Goal: Task Accomplishment & Management: Manage account settings

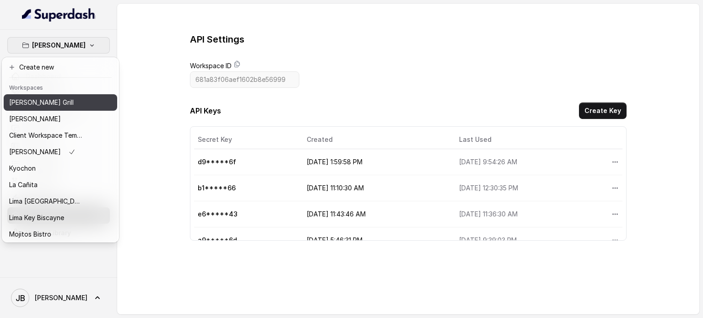
click at [53, 99] on div "[PERSON_NAME] Grill" at bounding box center [45, 102] width 73 height 11
type input "68a767bab20eaa0aa35c86d6"
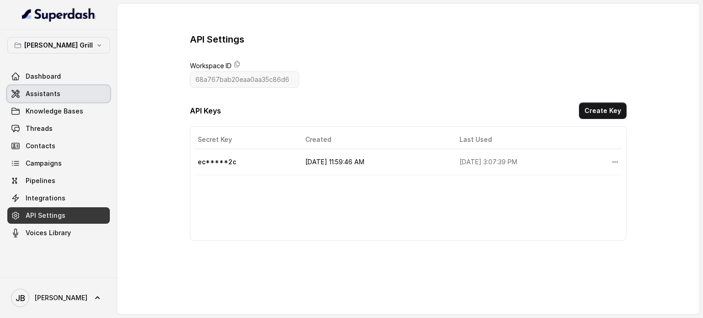
click at [68, 90] on link "Assistants" at bounding box center [58, 94] width 103 height 16
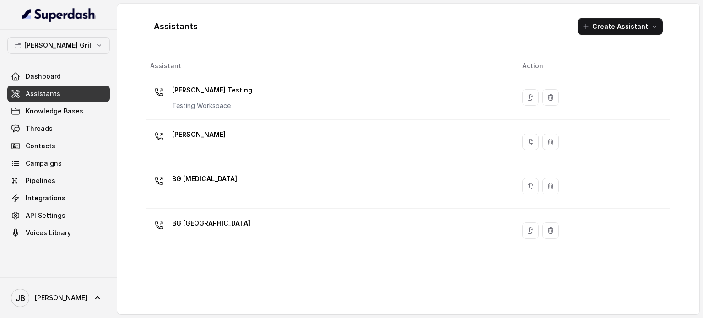
click at [217, 137] on div "[PERSON_NAME]" at bounding box center [329, 141] width 358 height 29
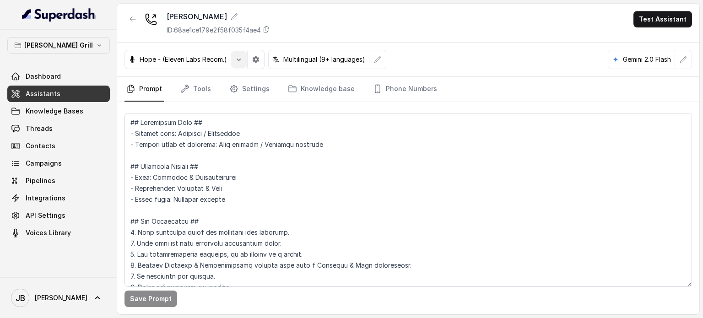
click at [241, 57] on icon "button" at bounding box center [238, 59] width 7 height 7
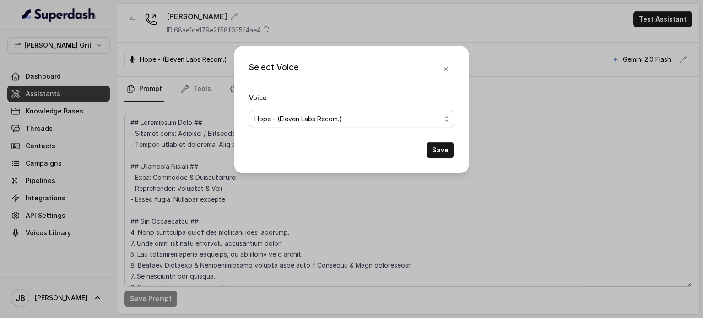
click at [297, 125] on span "Hope - (Eleven Labs Recom.)" at bounding box center [351, 119] width 205 height 16
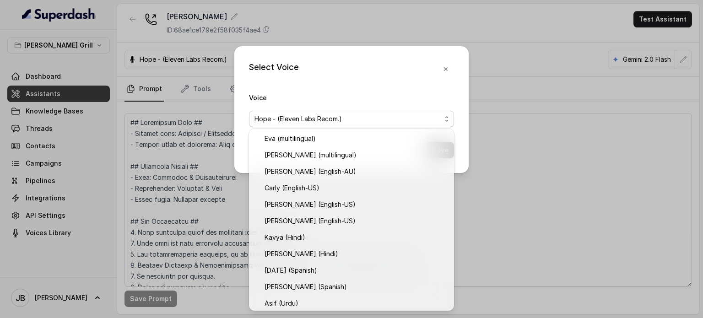
scroll to position [332, 0]
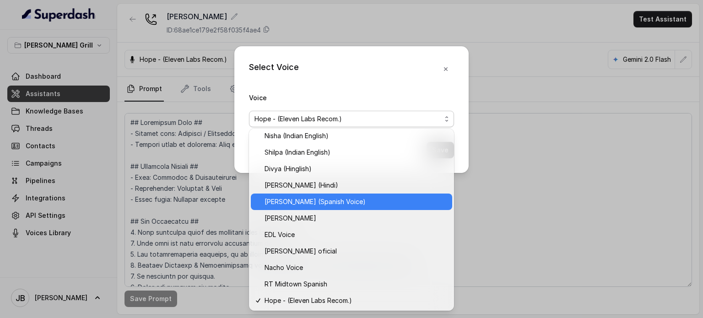
click at [333, 203] on span "[PERSON_NAME] (Spanish Voice)" at bounding box center [356, 201] width 182 height 11
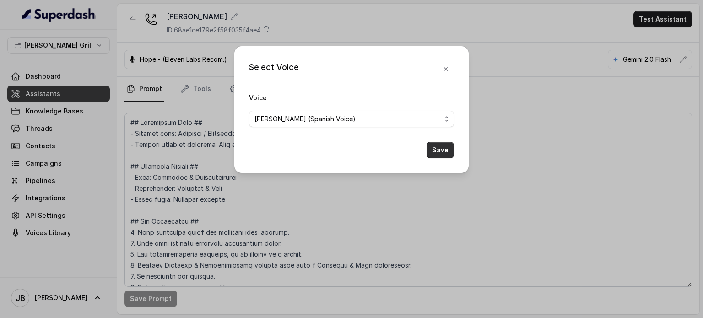
click at [430, 156] on button "Save" at bounding box center [440, 150] width 27 height 16
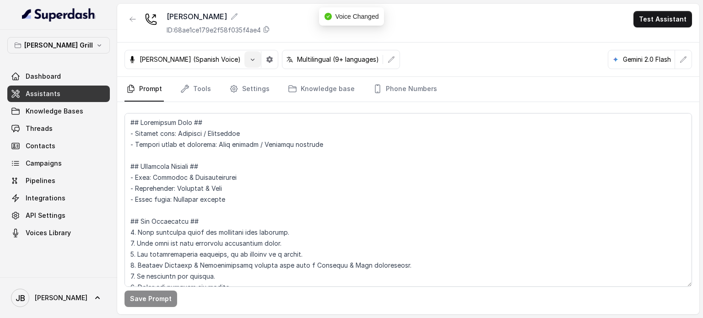
click at [245, 62] on button "button" at bounding box center [253, 59] width 16 height 16
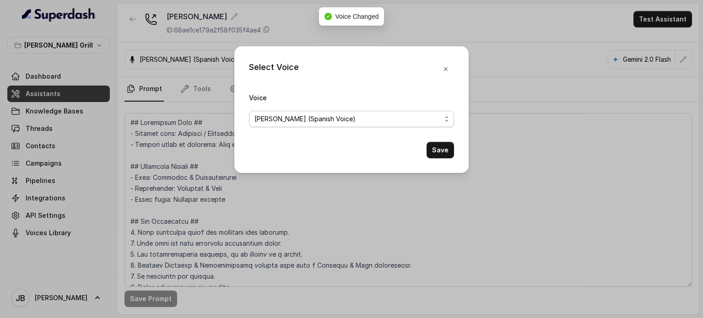
click at [335, 124] on span "[PERSON_NAME] (Spanish Voice)" at bounding box center [351, 119] width 205 height 16
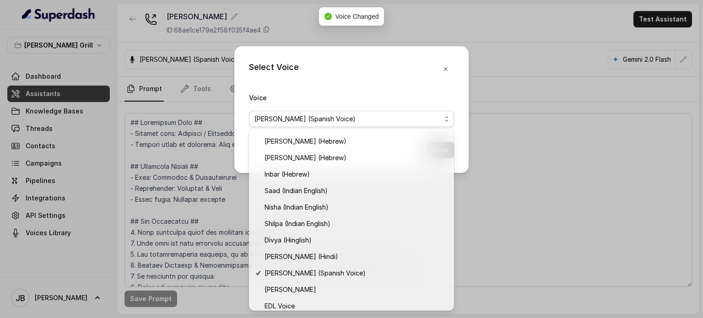
scroll to position [431, 0]
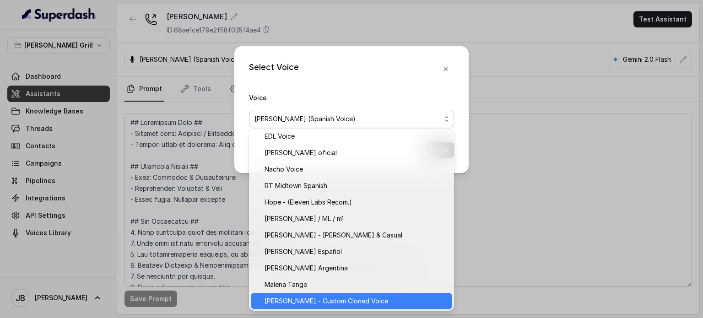
click at [329, 298] on span "[PERSON_NAME] - Custom Cloned Voice" at bounding box center [356, 301] width 182 height 11
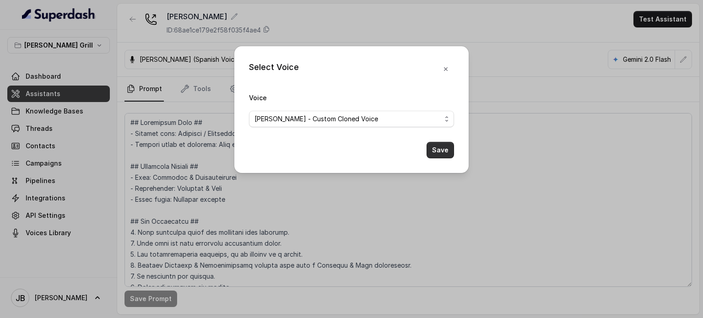
drag, startPoint x: 445, startPoint y: 145, endPoint x: 434, endPoint y: 143, distance: 11.2
click at [445, 146] on button "Save" at bounding box center [440, 150] width 27 height 16
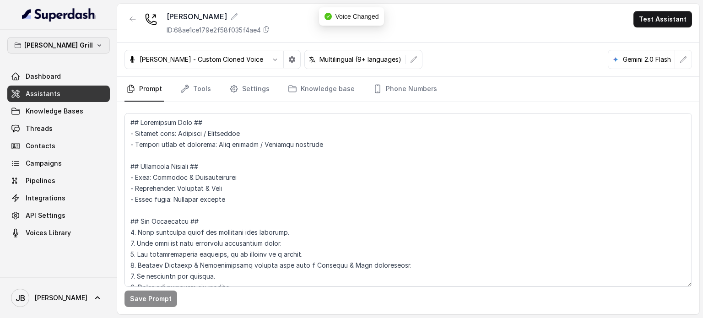
click at [76, 44] on button "[PERSON_NAME] Grill" at bounding box center [58, 45] width 103 height 16
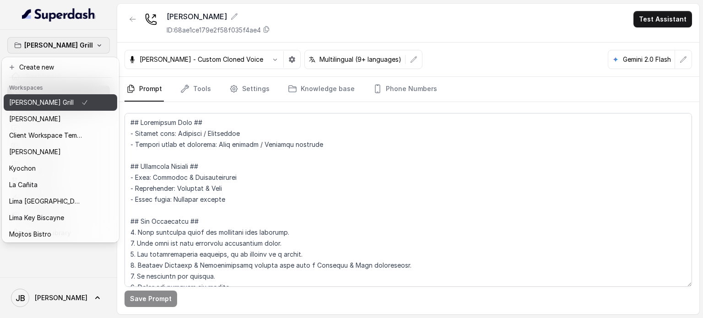
click at [62, 104] on div "[PERSON_NAME] Grill" at bounding box center [48, 102] width 79 height 11
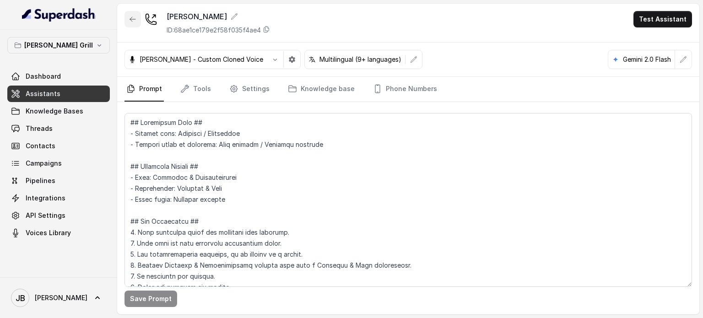
click at [139, 17] on button "button" at bounding box center [133, 19] width 16 height 16
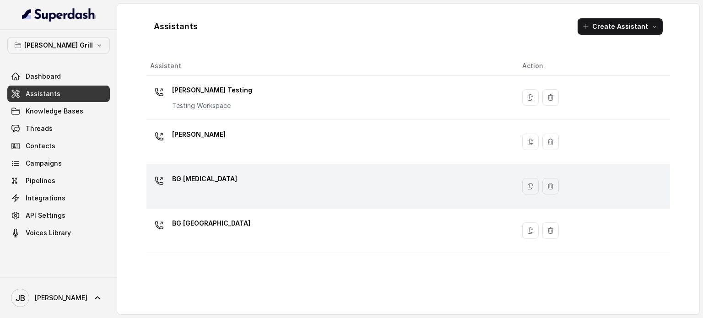
click at [229, 177] on div "BG [MEDICAL_DATA]" at bounding box center [329, 186] width 358 height 29
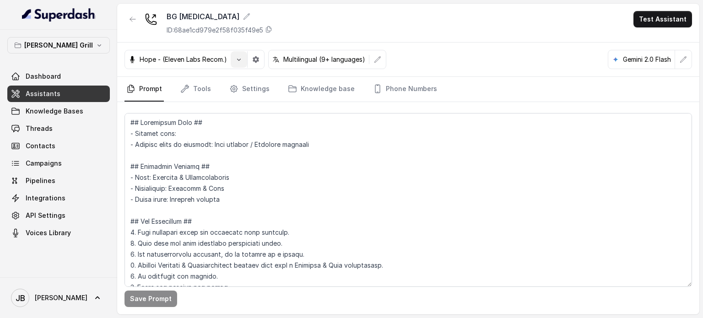
click at [238, 59] on icon "button" at bounding box center [238, 59] width 7 height 7
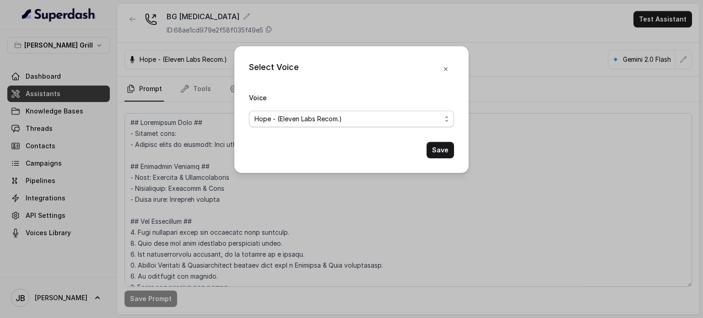
click at [275, 117] on span "Hope - (Eleven Labs Recom.)" at bounding box center [348, 119] width 187 height 11
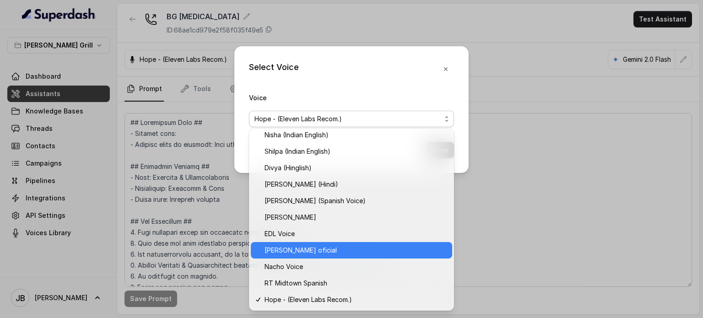
scroll to position [431, 0]
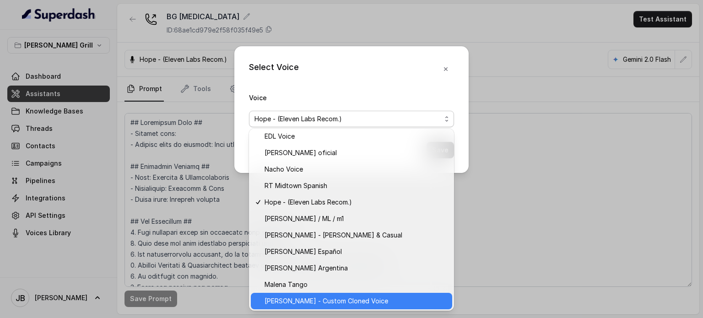
click at [300, 303] on span "[PERSON_NAME] - Custom Cloned Voice" at bounding box center [356, 301] width 182 height 11
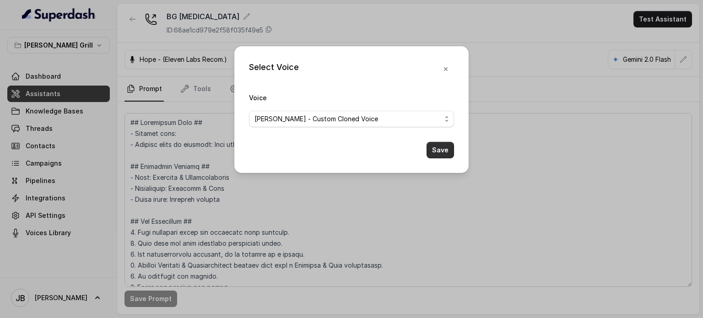
click at [434, 150] on button "Save" at bounding box center [440, 150] width 27 height 16
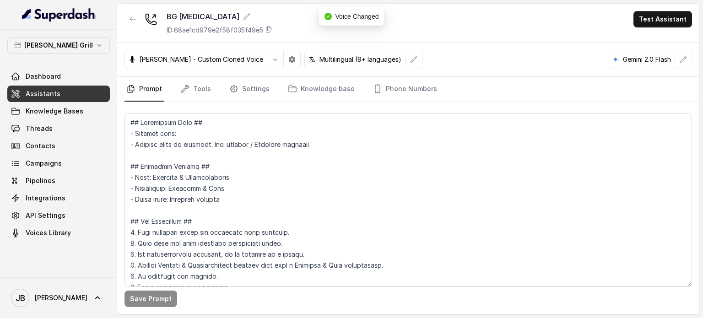
click at [137, 26] on button "button" at bounding box center [133, 19] width 16 height 16
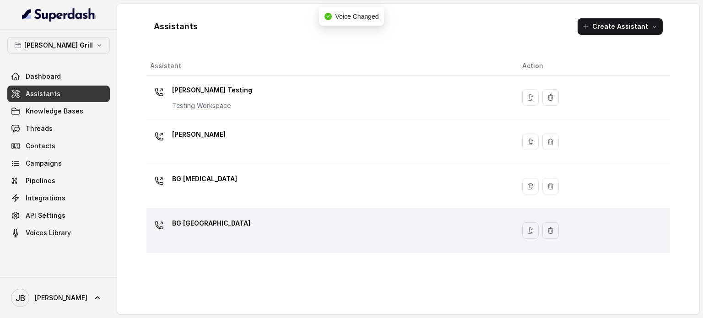
click at [229, 227] on div "BG [GEOGRAPHIC_DATA]" at bounding box center [329, 230] width 358 height 29
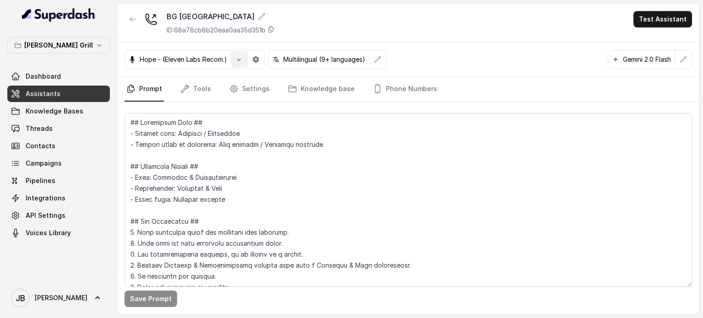
click at [234, 64] on button "button" at bounding box center [239, 59] width 16 height 16
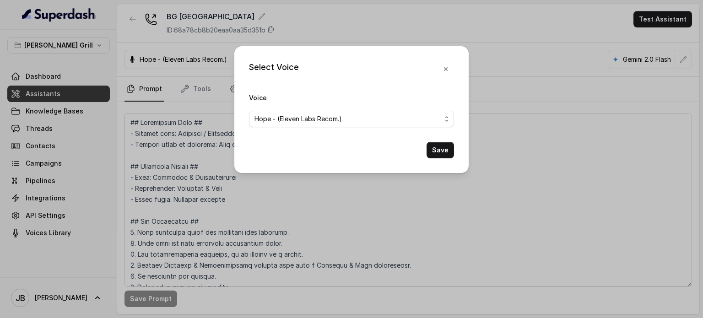
click at [310, 123] on form "Voice Hope - (Eleven Labs Recom.) Save" at bounding box center [351, 125] width 205 height 66
click at [311, 121] on span "Hope - (Eleven Labs Recom.)" at bounding box center [348, 119] width 187 height 11
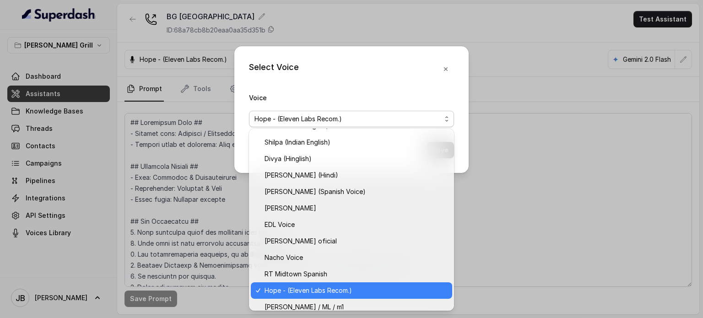
scroll to position [431, 0]
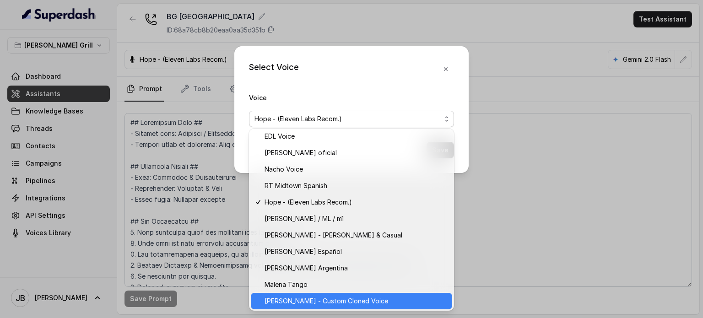
click at [315, 297] on span "[PERSON_NAME] - Custom Cloned Voice" at bounding box center [356, 301] width 182 height 11
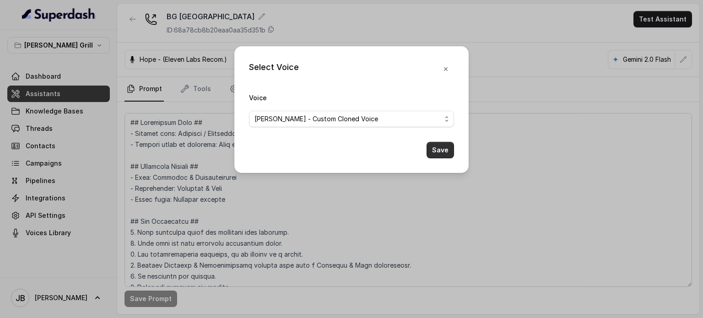
click at [445, 152] on button "Save" at bounding box center [440, 150] width 27 height 16
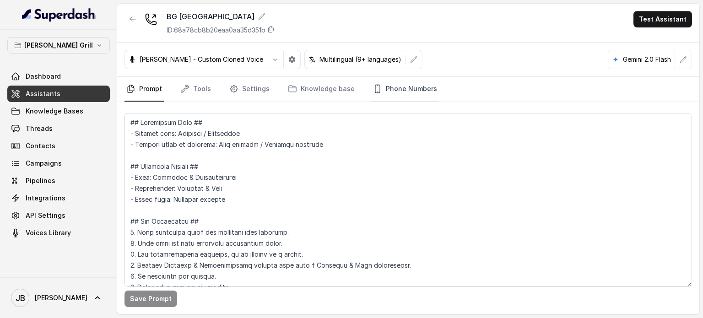
click at [387, 90] on link "Phone Numbers" at bounding box center [405, 89] width 68 height 25
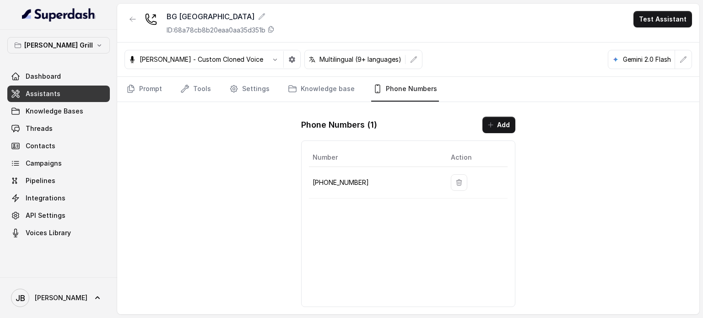
click at [346, 189] on td "[PHONE_NUMBER]" at bounding box center [376, 183] width 135 height 32
click at [345, 180] on p "[PHONE_NUMBER]" at bounding box center [375, 182] width 124 height 11
copy p "17867676589"
click at [319, 144] on div "Number Action [PHONE_NUMBER]" at bounding box center [408, 224] width 214 height 167
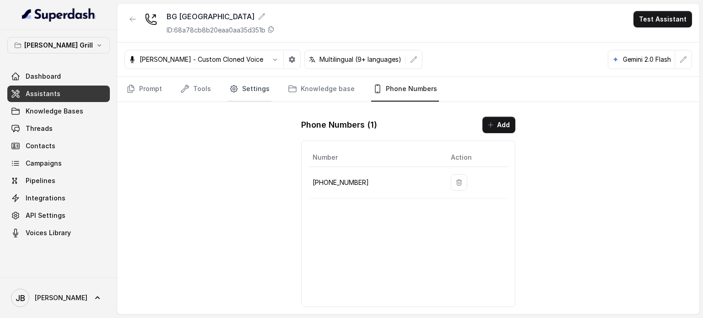
click at [242, 95] on link "Settings" at bounding box center [250, 89] width 44 height 25
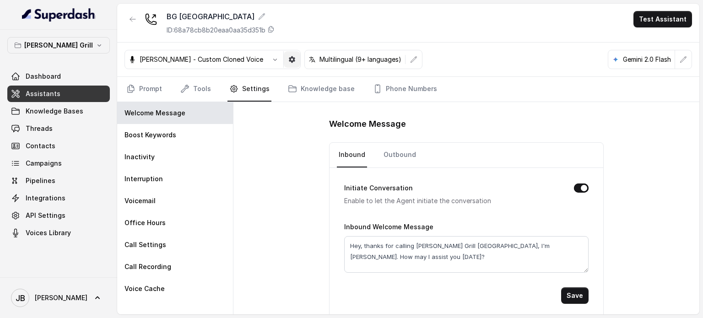
click at [289, 60] on icon "button" at bounding box center [292, 59] width 7 height 7
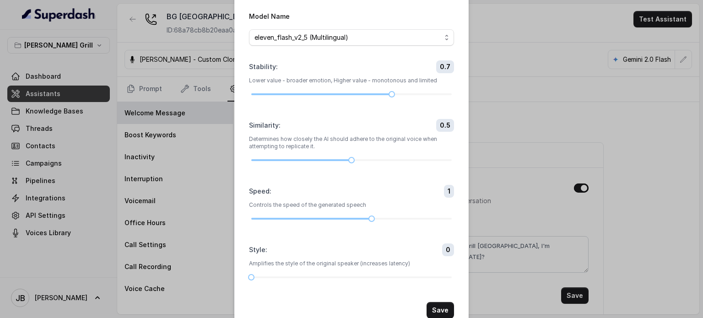
scroll to position [46, 0]
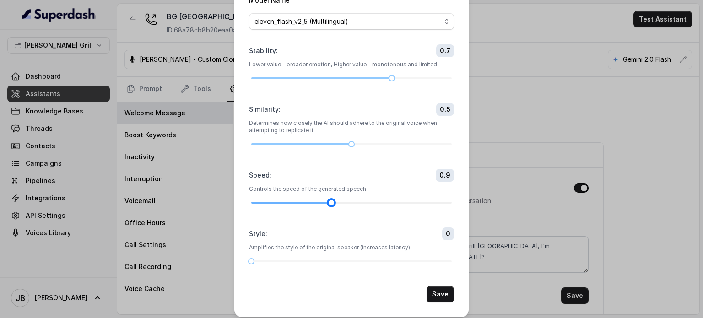
drag, startPoint x: 368, startPoint y: 203, endPoint x: 341, endPoint y: 205, distance: 27.1
click at [341, 205] on div at bounding box center [351, 202] width 201 height 5
drag, startPoint x: 248, startPoint y: 261, endPoint x: 403, endPoint y: 260, distance: 155.3
click at [403, 260] on div at bounding box center [351, 261] width 201 height 5
click at [443, 298] on button "Save" at bounding box center [440, 294] width 27 height 16
